Goal: Transaction & Acquisition: Purchase product/service

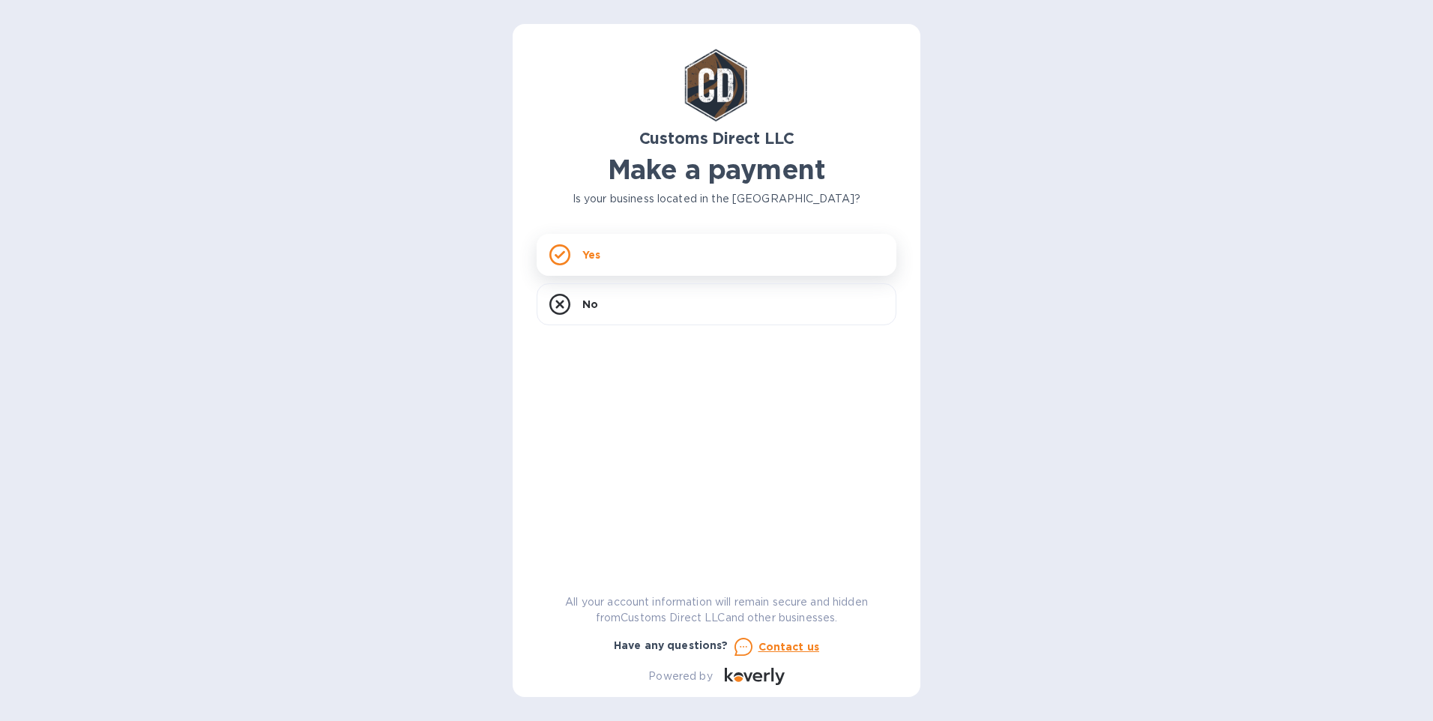
click at [587, 255] on p "Yes" at bounding box center [591, 254] width 18 height 15
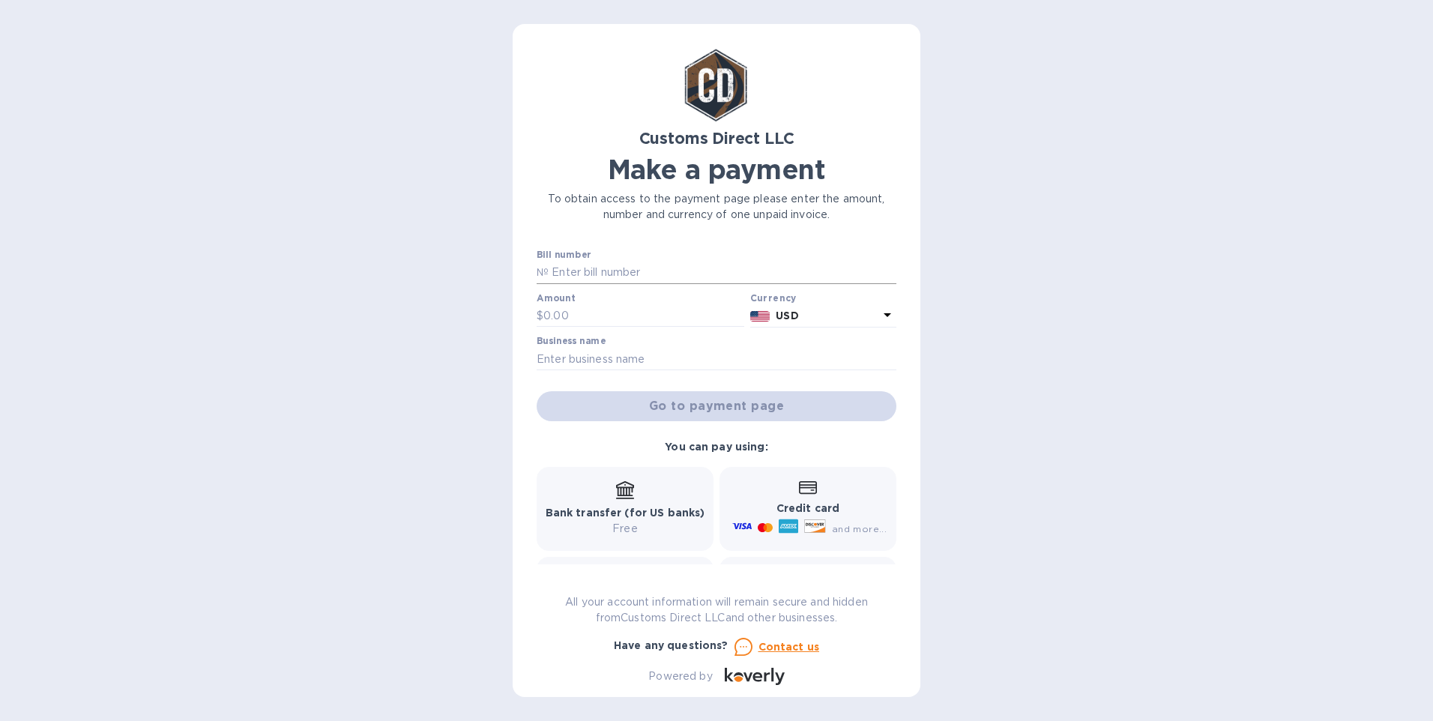
click at [612, 272] on input "text" at bounding box center [723, 273] width 348 height 22
type input "B00056226"
click at [594, 315] on input "text" at bounding box center [643, 316] width 201 height 22
type input "2,115.21"
click at [590, 359] on input "text" at bounding box center [717, 359] width 360 height 22
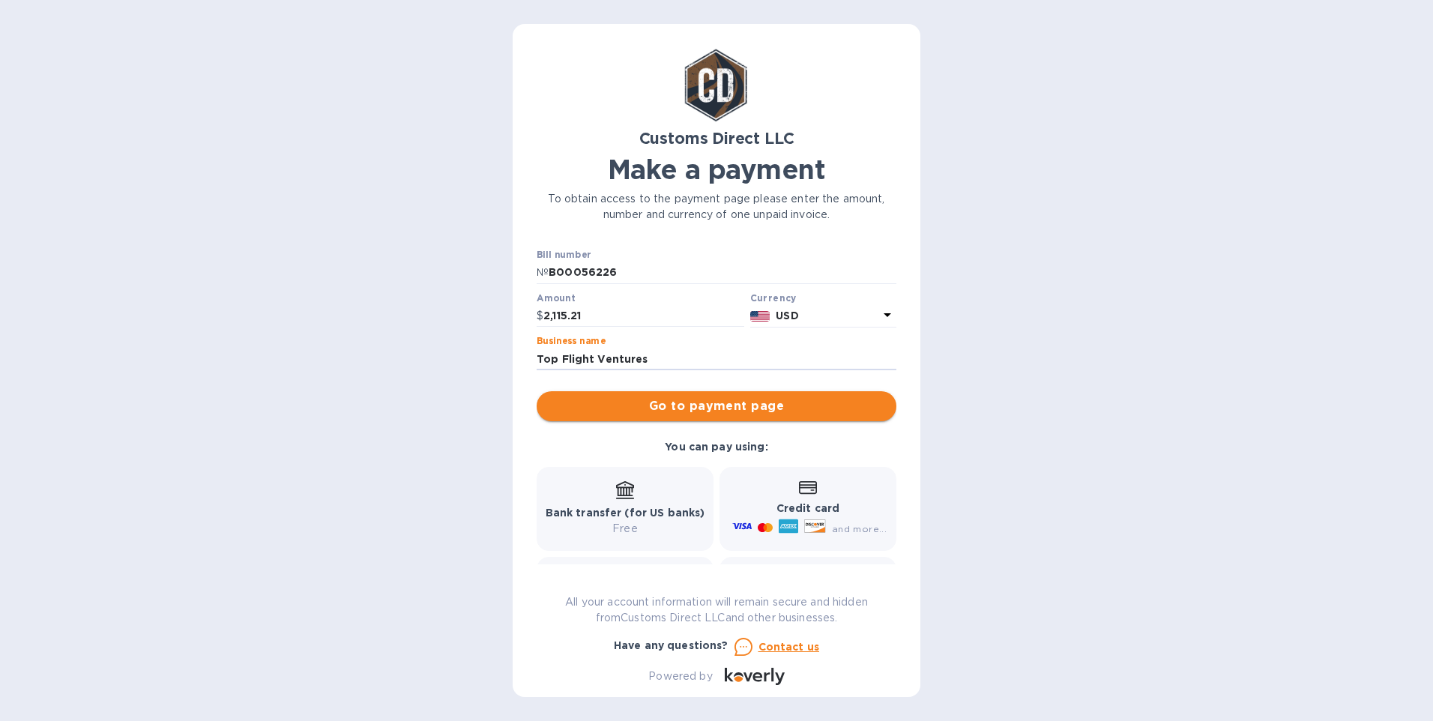
type input "Top Flight Ventures"
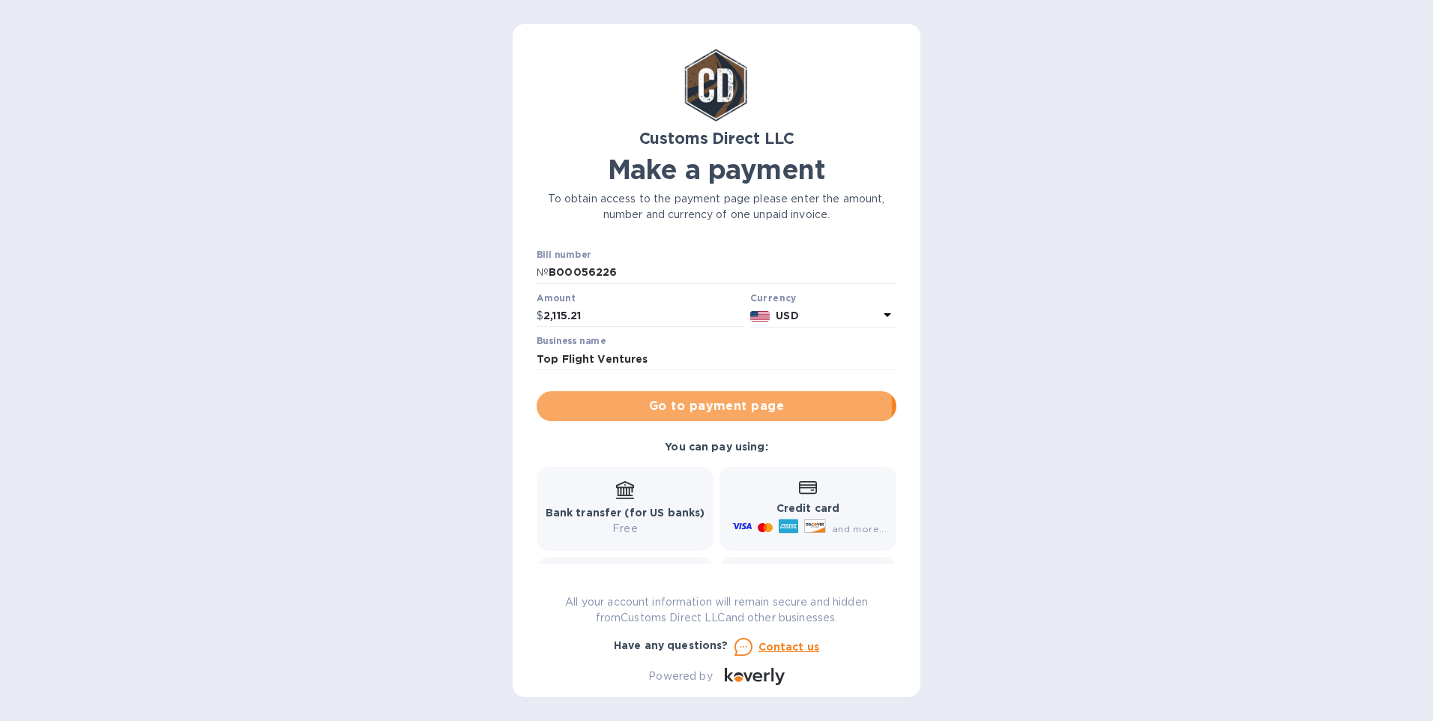
click at [704, 405] on span "Go to payment page" at bounding box center [717, 406] width 336 height 18
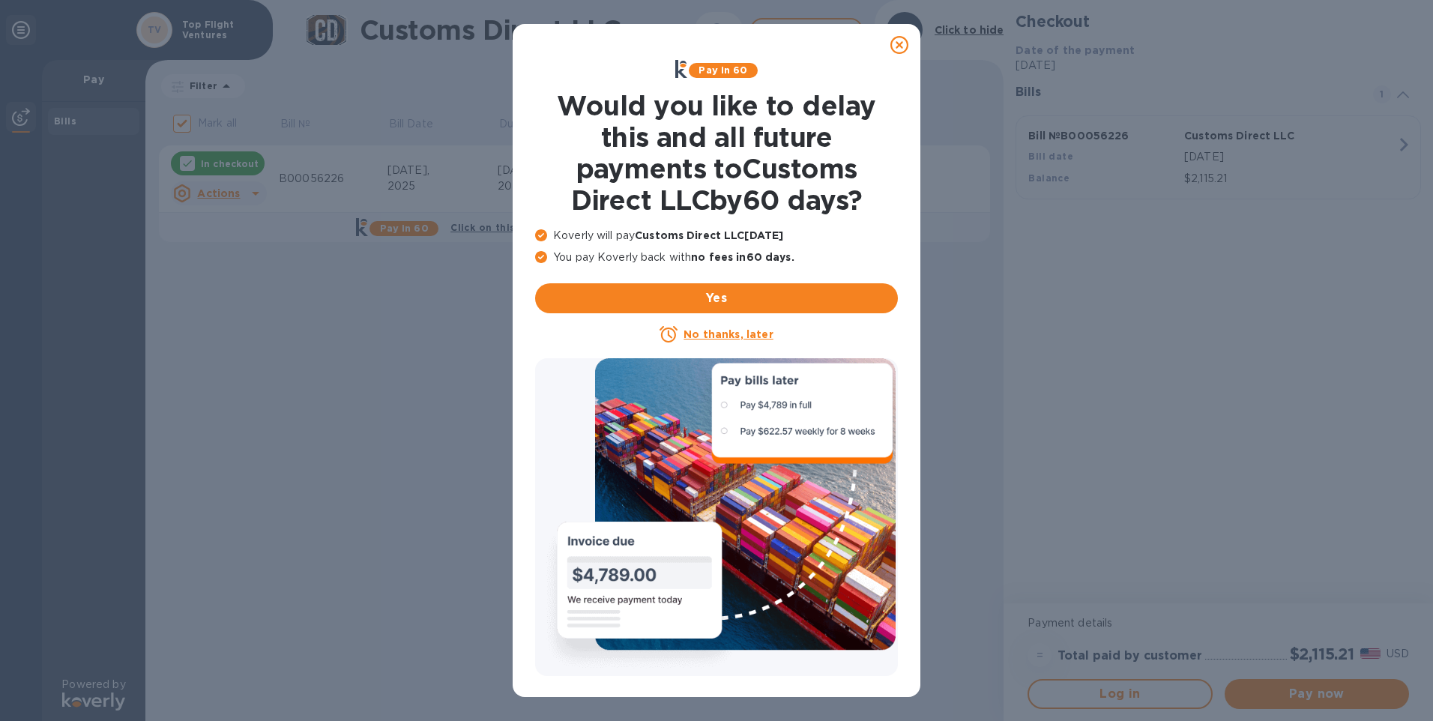
click at [889, 42] on div at bounding box center [899, 45] width 30 height 30
click at [902, 44] on icon at bounding box center [899, 45] width 18 height 18
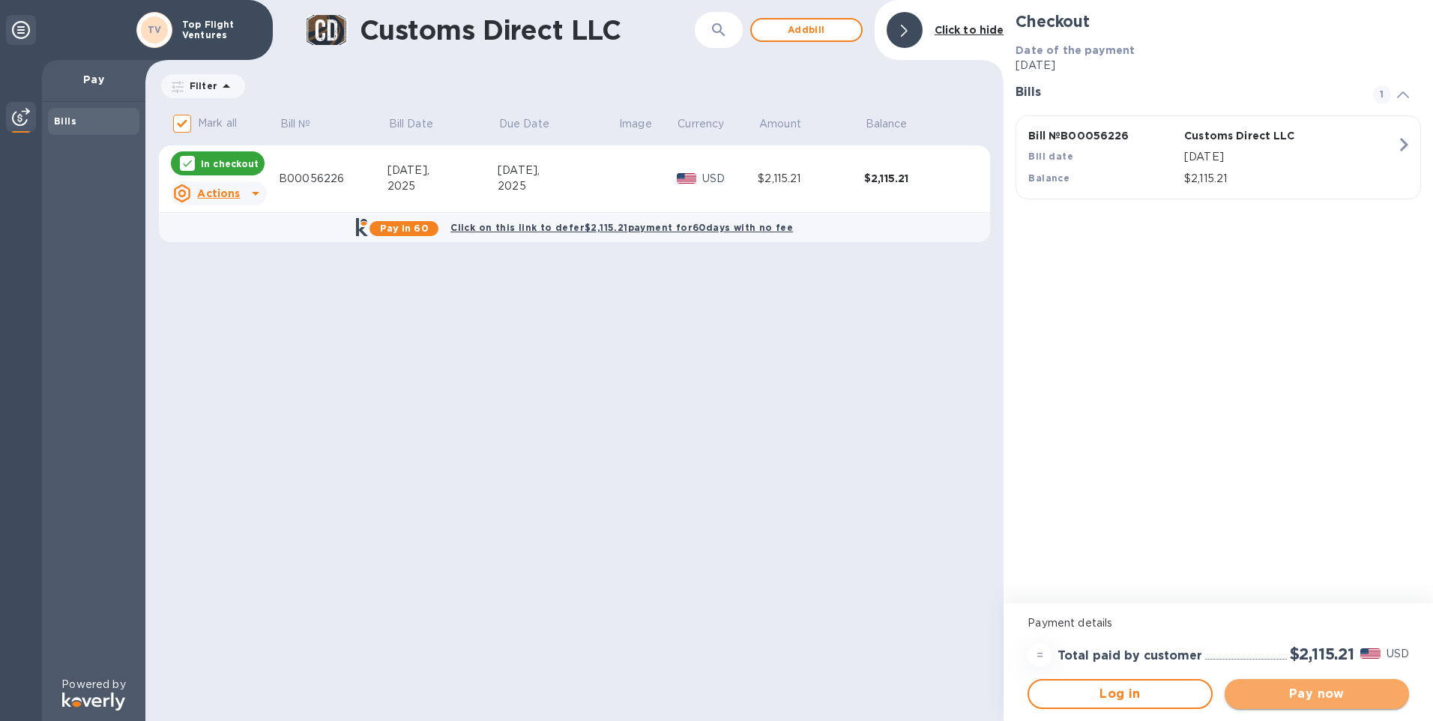
click at [1337, 691] on span "Pay now" at bounding box center [1316, 694] width 160 height 18
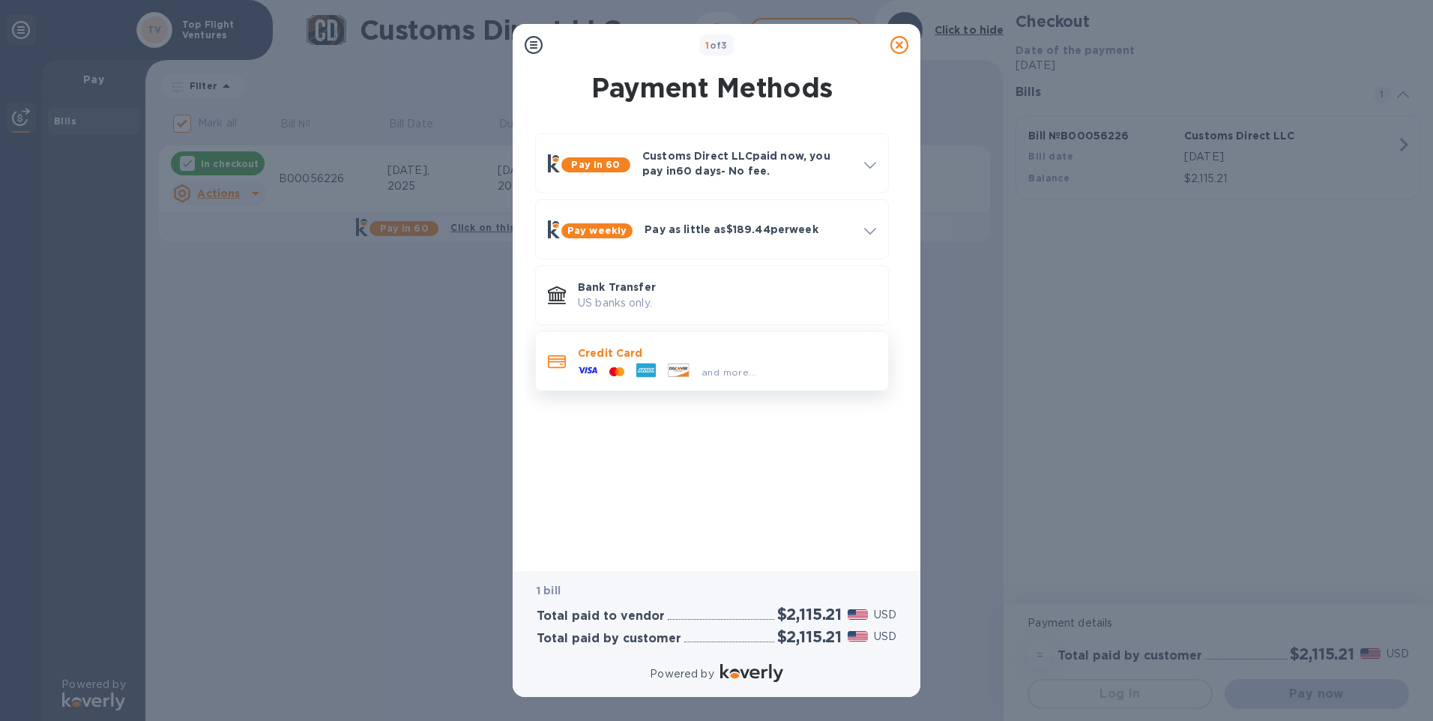
click at [582, 359] on p "Credit Card" at bounding box center [727, 352] width 298 height 15
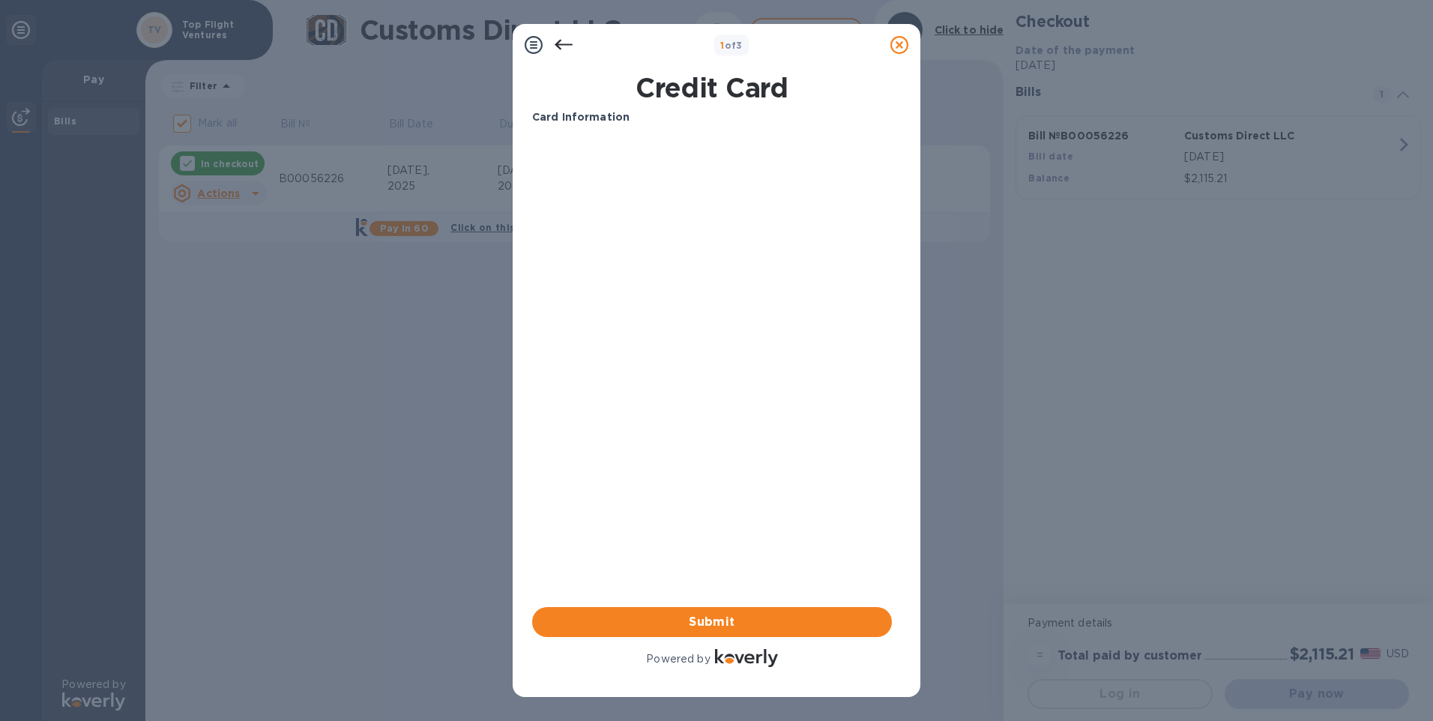
click at [786, 372] on div "Card Information Your browser does not support iframes Submit Powered by" at bounding box center [712, 389] width 360 height 561
click at [705, 485] on div "Card Information Your browser does not support iframes Submit Powered by" at bounding box center [712, 389] width 360 height 561
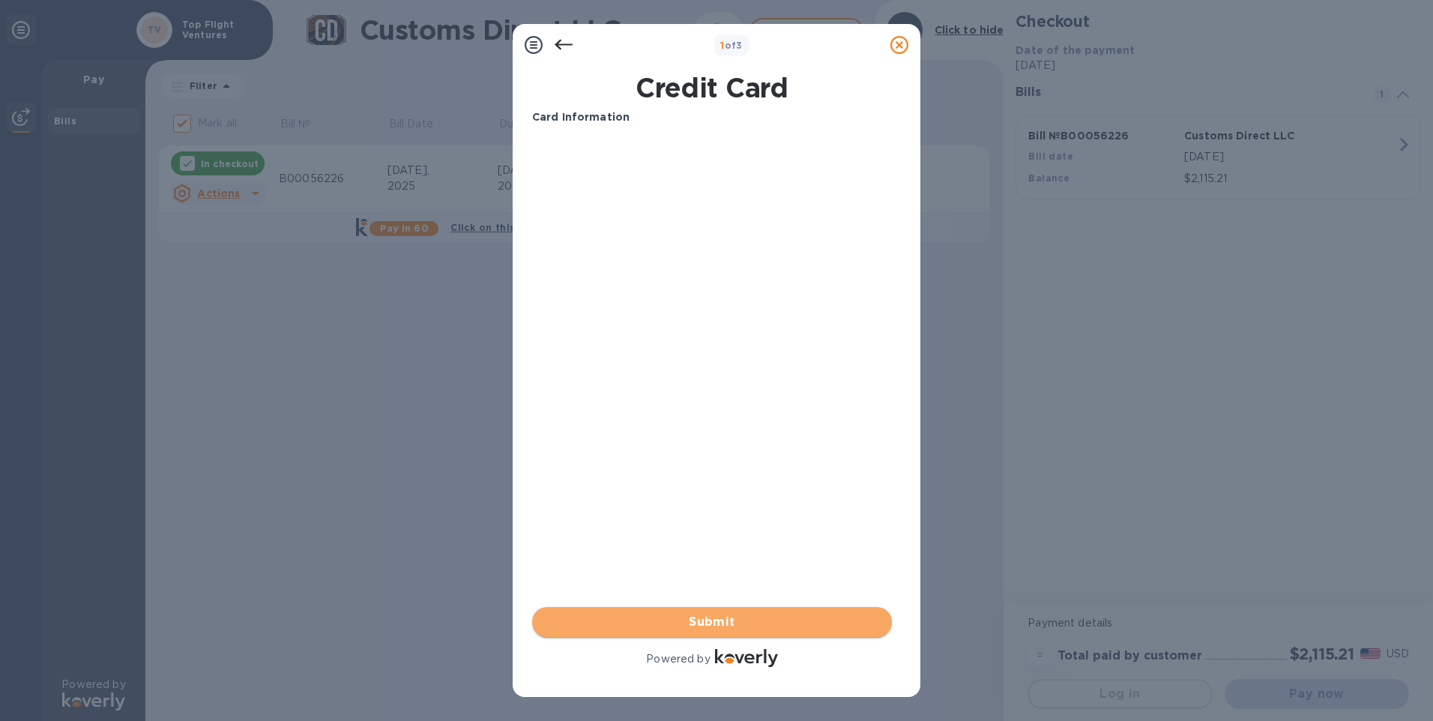
click at [702, 615] on span "Submit" at bounding box center [712, 622] width 336 height 18
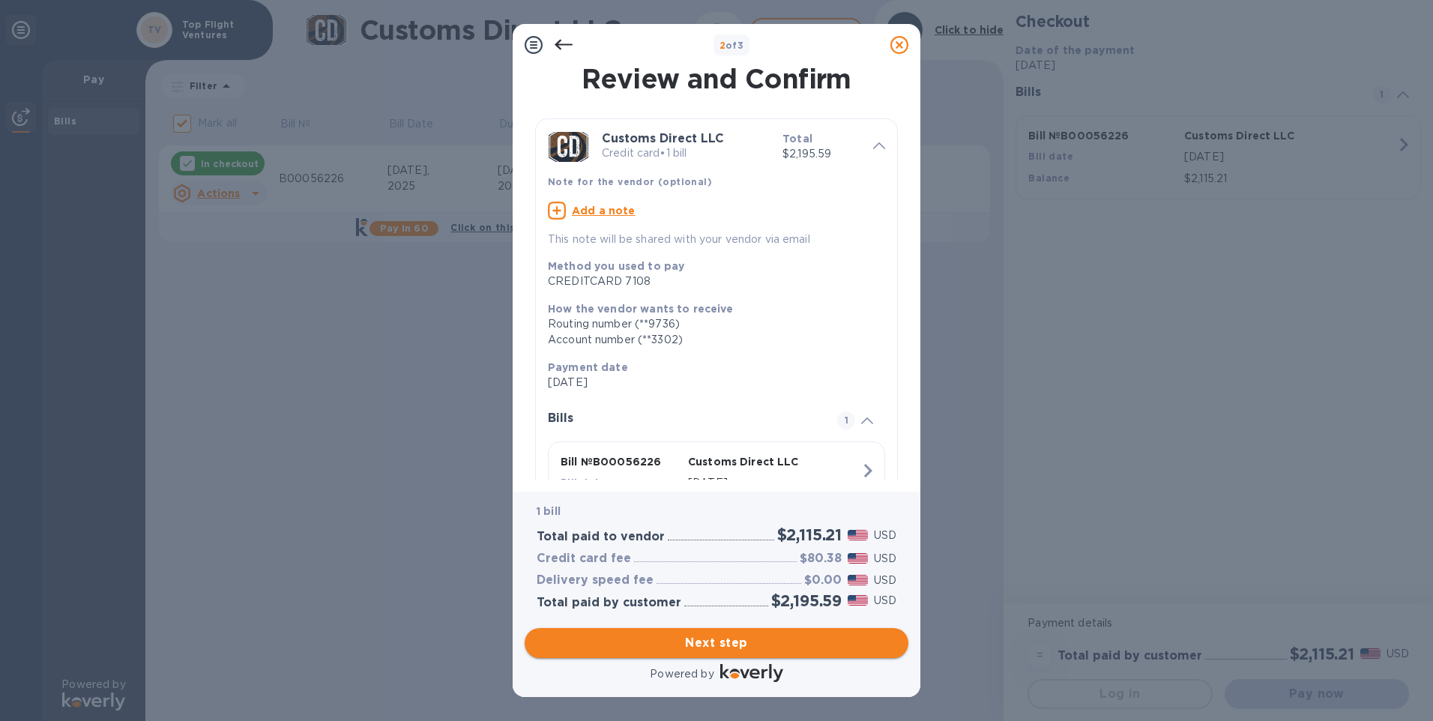
click at [722, 638] on span "Next step" at bounding box center [717, 643] width 360 height 18
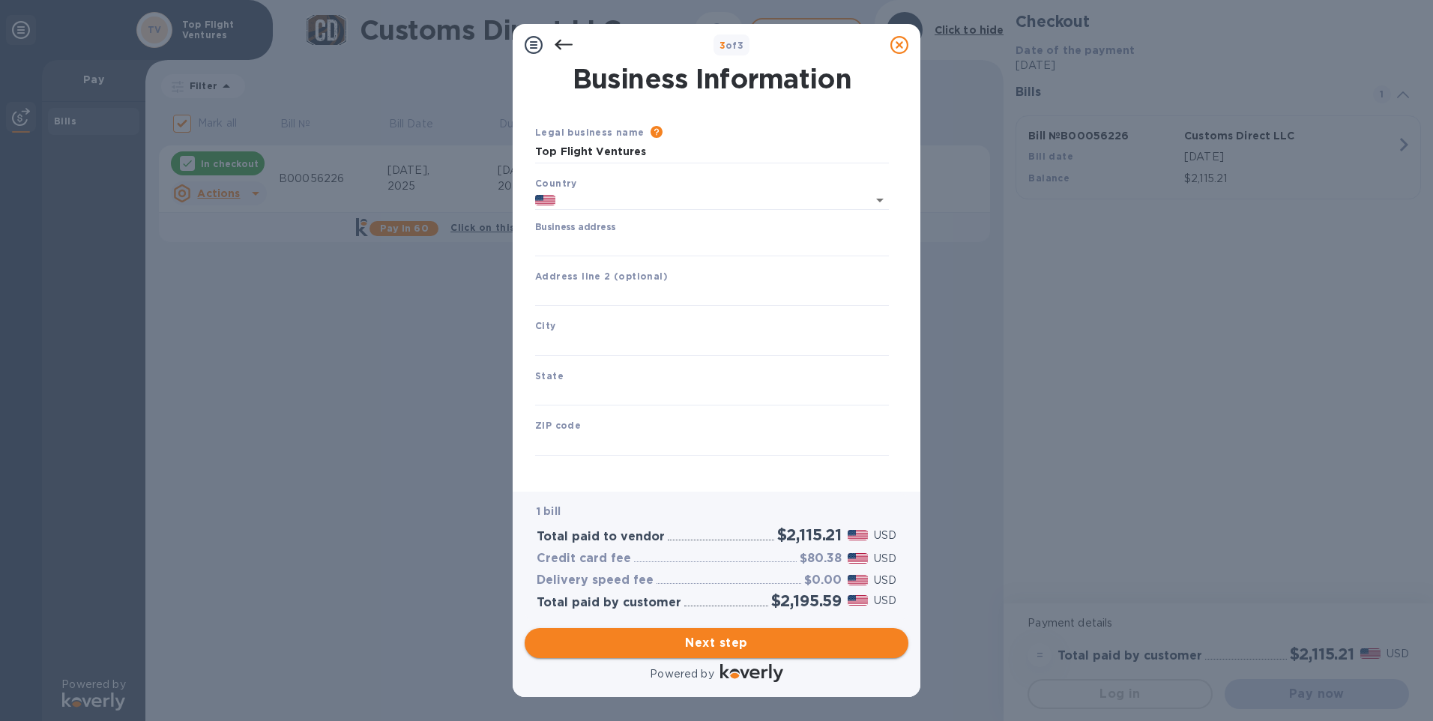
type input "United States"
click at [593, 240] on input "Business address" at bounding box center [712, 245] width 354 height 22
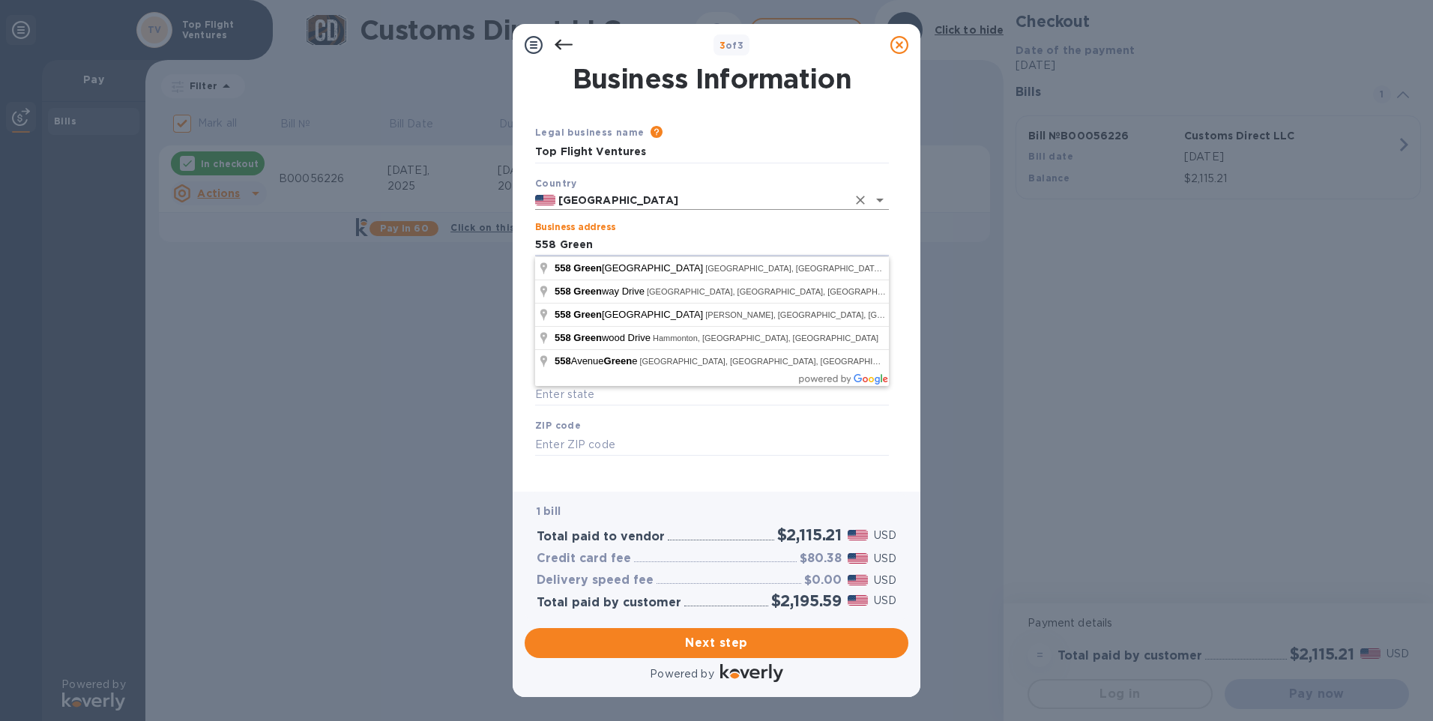
click at [879, 201] on icon "Open" at bounding box center [879, 201] width 7 height 4
type input "558 Green"
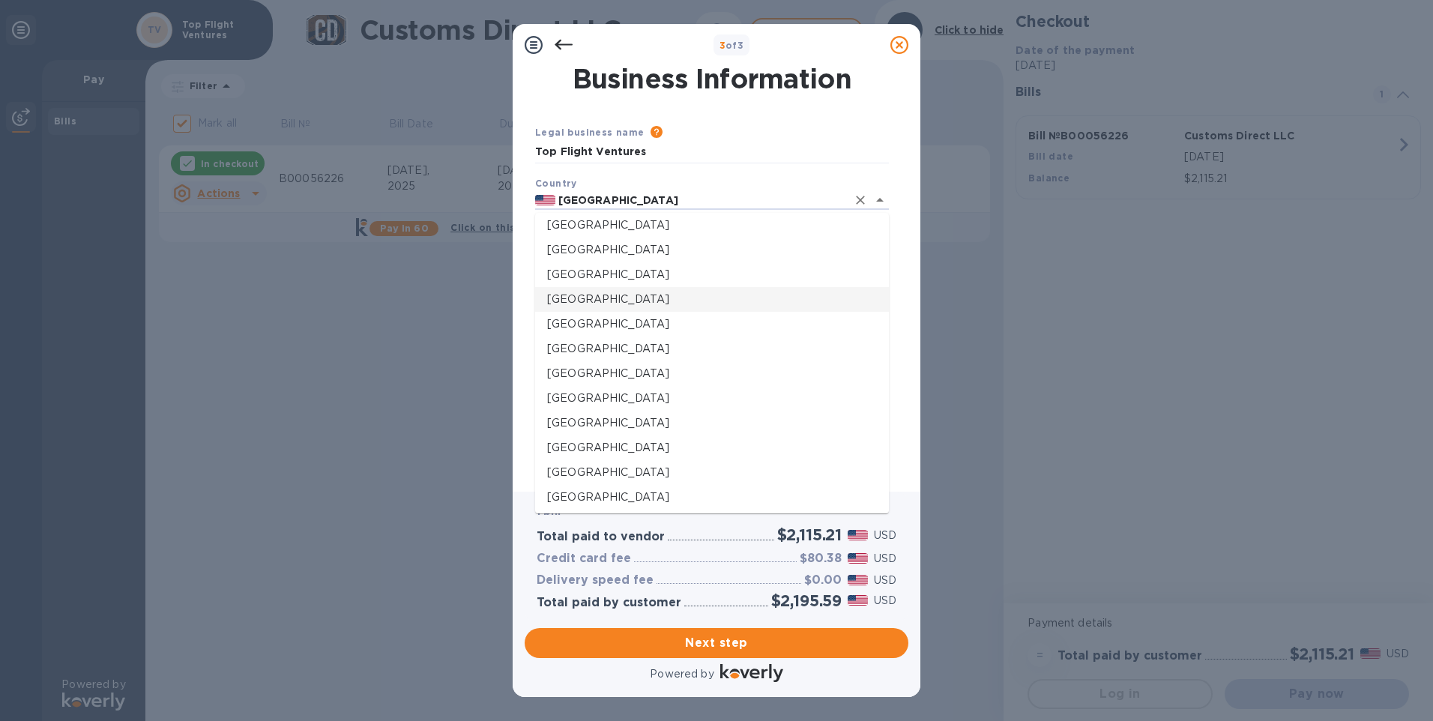
scroll to position [824, 0]
click at [577, 241] on p "Canada" at bounding box center [712, 248] width 330 height 16
type input "Canada"
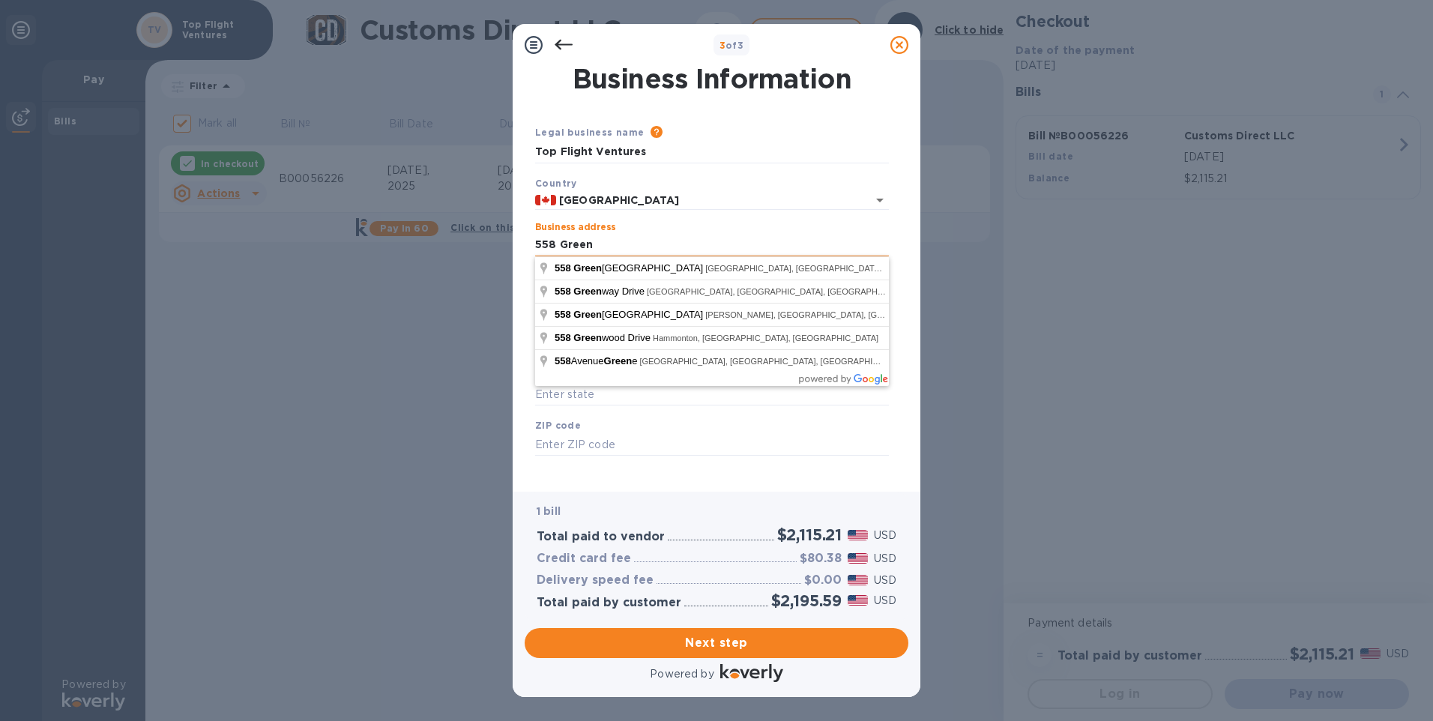
click at [614, 247] on input "558 Green" at bounding box center [712, 245] width 354 height 22
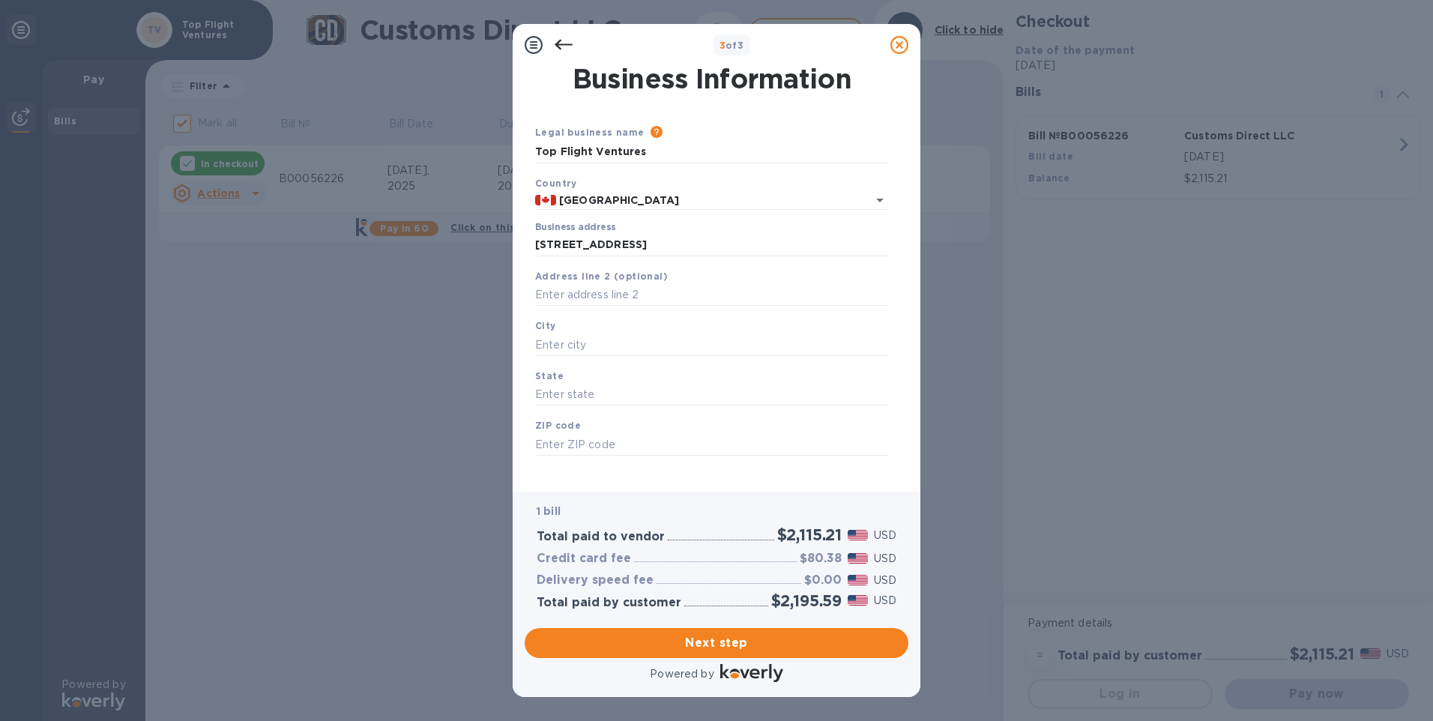
type input "558 Green Haven View"
type input "AB"
type input "T1S 0R3"
click at [587, 348] on input "text" at bounding box center [712, 344] width 354 height 22
type input "Foothills"
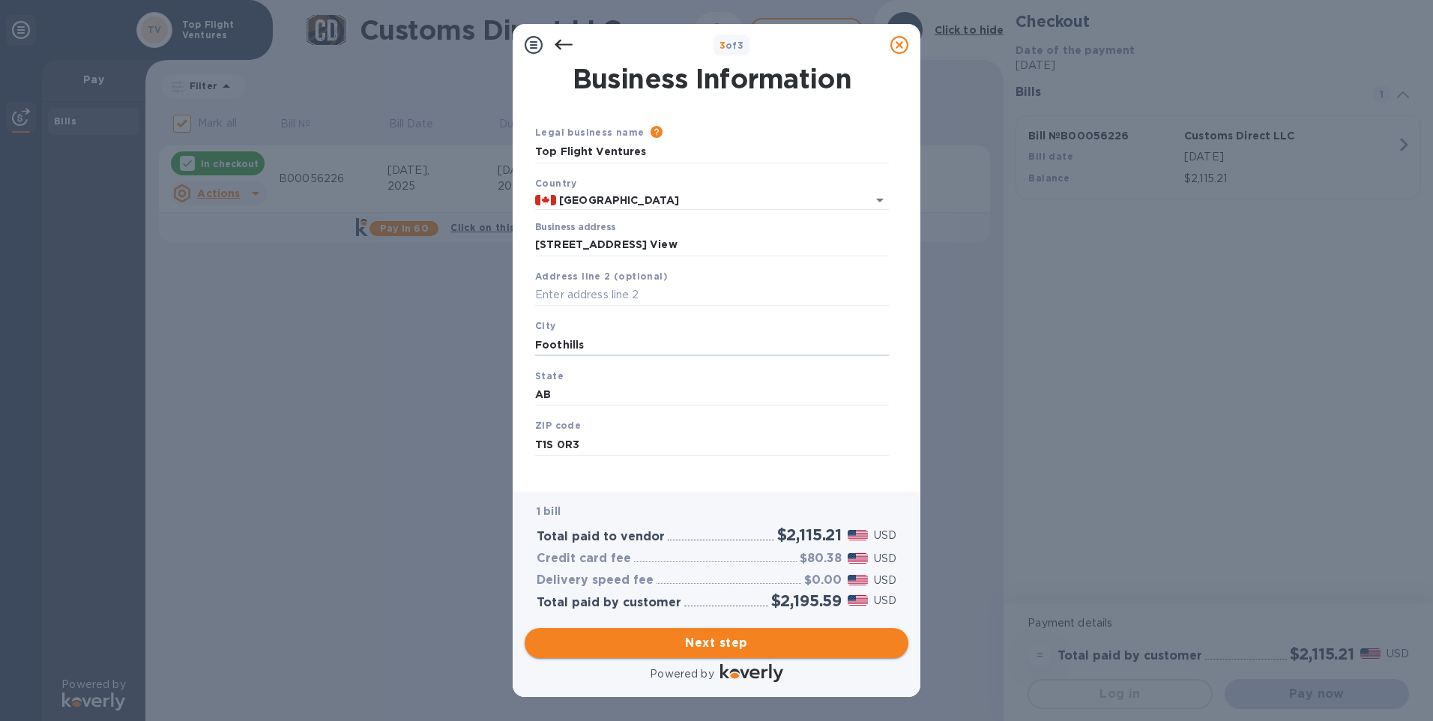
click at [709, 640] on span "Next step" at bounding box center [717, 643] width 360 height 18
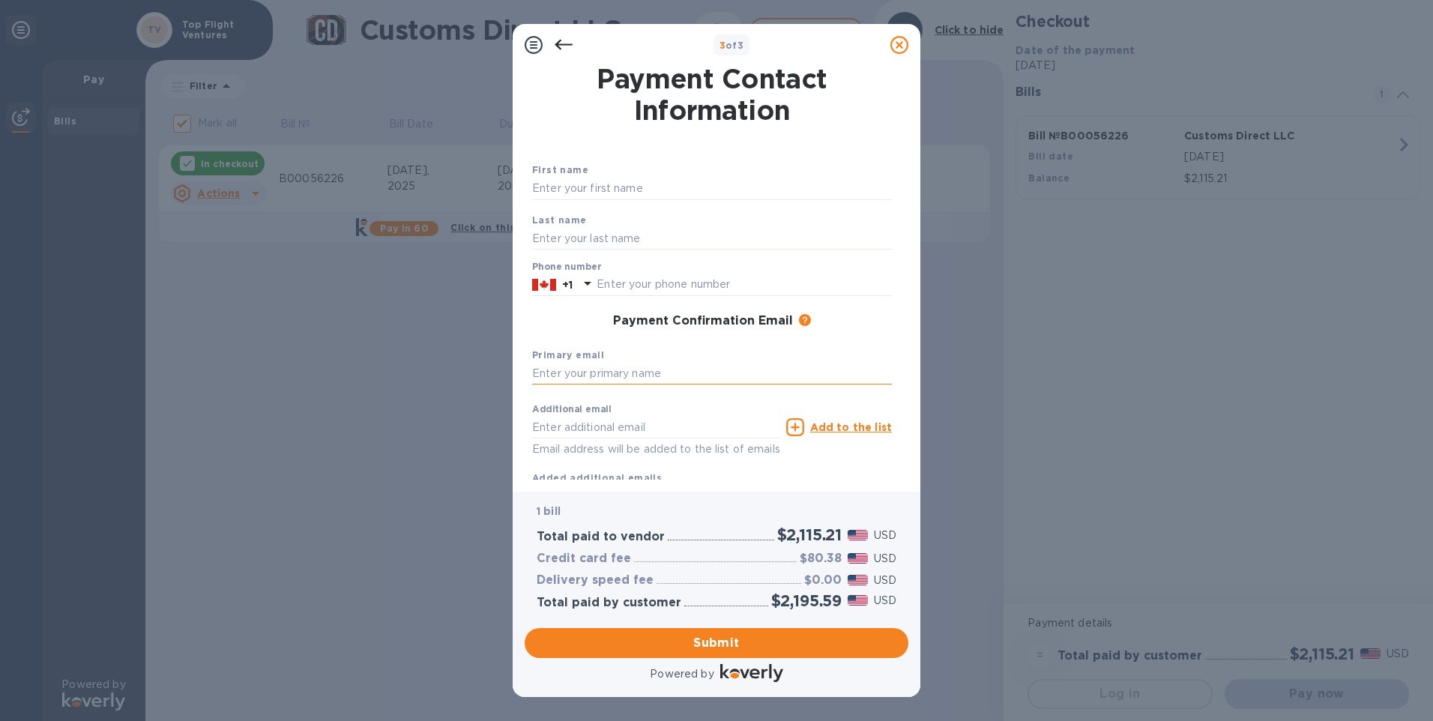
click at [629, 375] on input "text" at bounding box center [712, 374] width 360 height 22
type input "vetteguy88@gmail.com"
type input "4038636865"
type input "vetteguy88@gmail.com"
click at [704, 641] on span "Submit" at bounding box center [717, 643] width 360 height 18
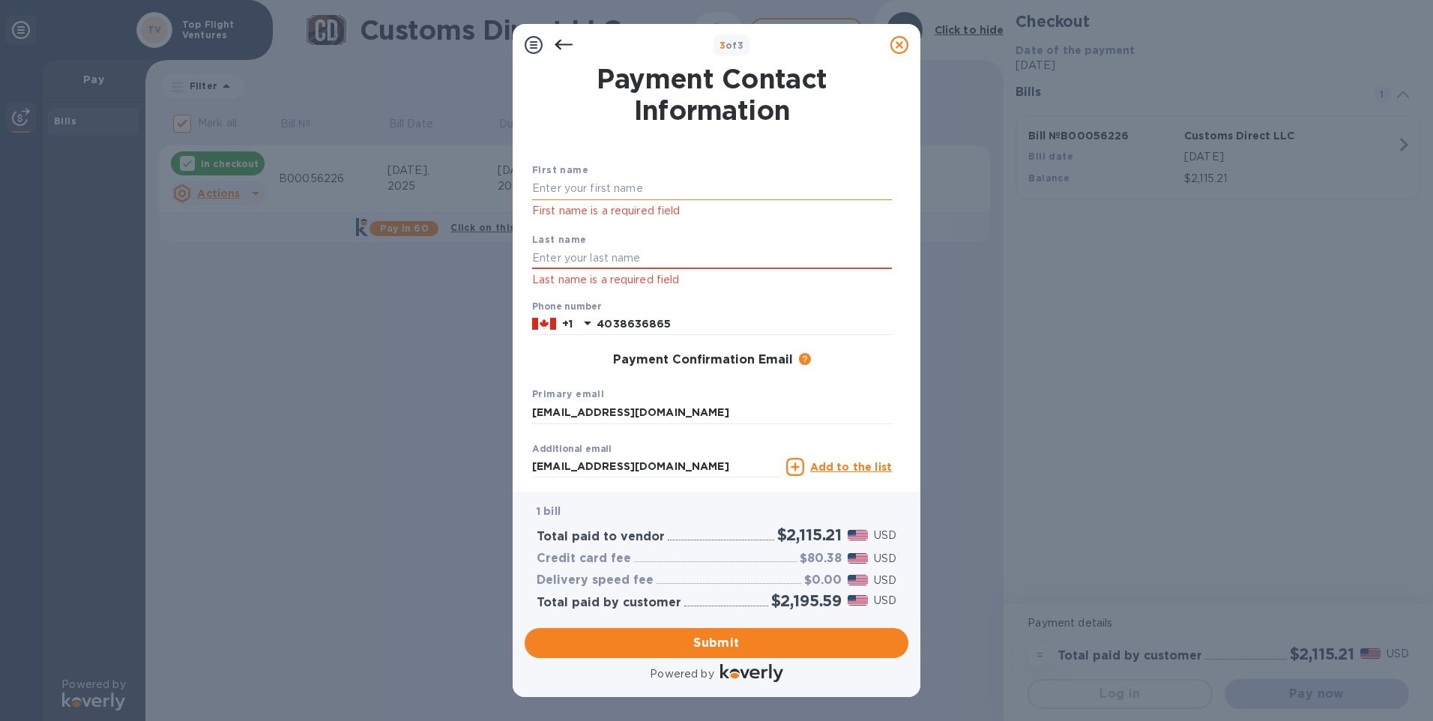
click at [557, 186] on input "text" at bounding box center [712, 189] width 360 height 22
type input "Lester"
click at [559, 257] on input "text" at bounding box center [712, 258] width 360 height 22
type input "Long"
click at [743, 637] on span "Submit" at bounding box center [717, 643] width 360 height 18
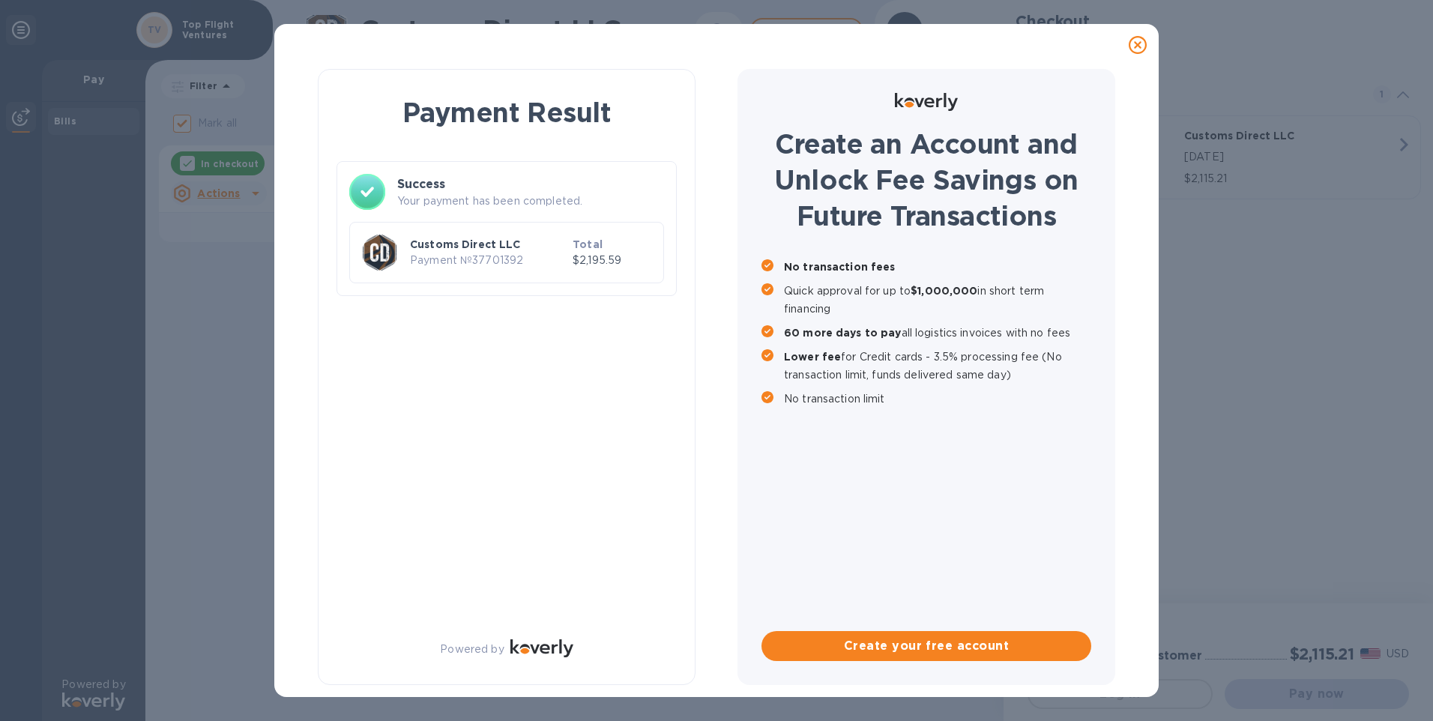
checkbox input "false"
